Goal: Navigation & Orientation: Find specific page/section

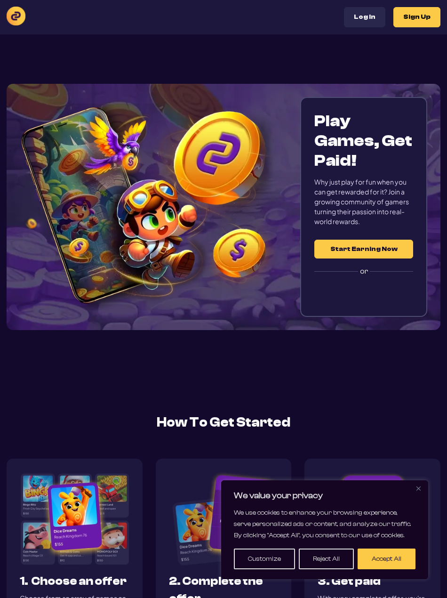
click at [0, 0] on link "Lobby" at bounding box center [0, 0] width 0 height 0
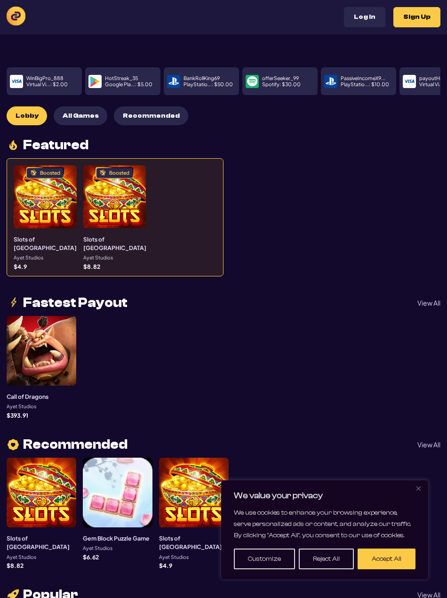
click at [0, 0] on img "Rewards" at bounding box center [0, 0] width 0 height 0
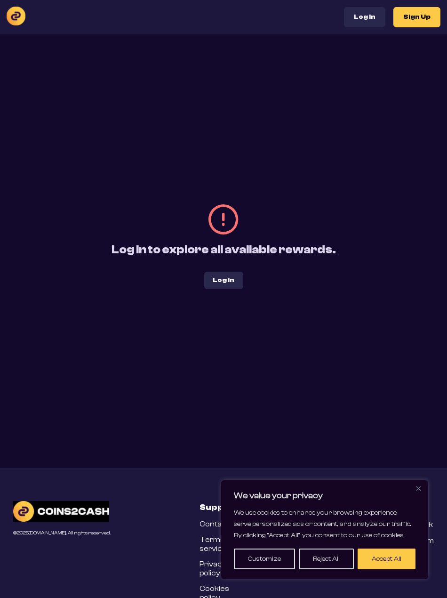
click at [239, 26] on div "Lobby Rewards Cashout Log In Sign Up" at bounding box center [224, 17] width 434 height 21
click at [0, 0] on img at bounding box center [0, 0] width 0 height 0
